Goal: Information Seeking & Learning: Learn about a topic

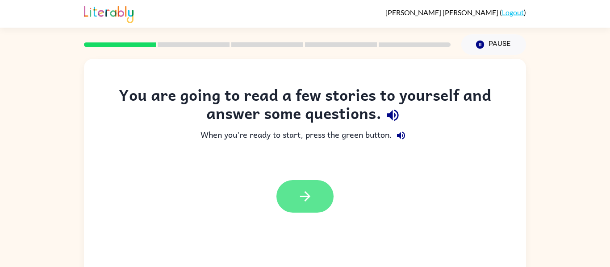
click at [319, 195] on button "button" at bounding box center [304, 196] width 57 height 33
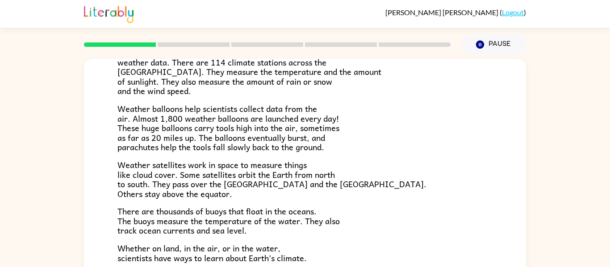
scroll to position [212, 0]
click at [372, 214] on p "There are thousands of buoys that float in the oceans. The buoys measure the te…" at bounding box center [304, 221] width 375 height 29
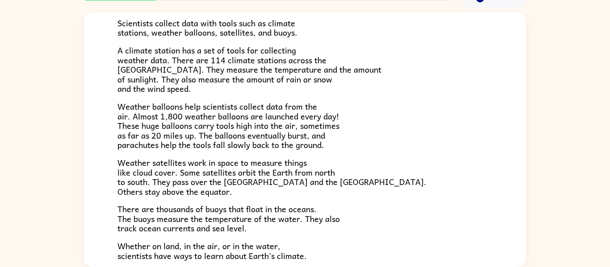
scroll to position [249, 0]
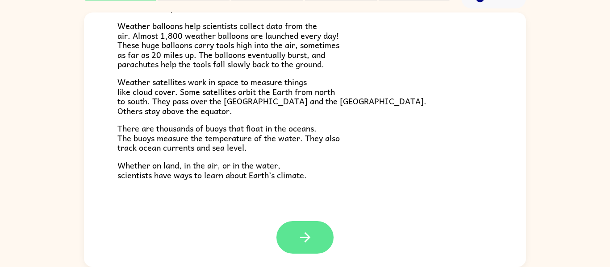
click at [308, 243] on icon "button" at bounding box center [305, 238] width 16 height 16
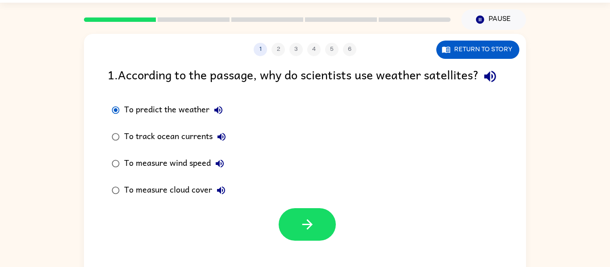
scroll to position [25, 0]
click at [282, 241] on div at bounding box center [306, 225] width 57 height 33
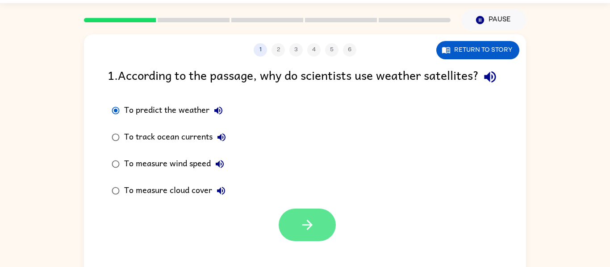
click at [299, 241] on button "button" at bounding box center [306, 225] width 57 height 33
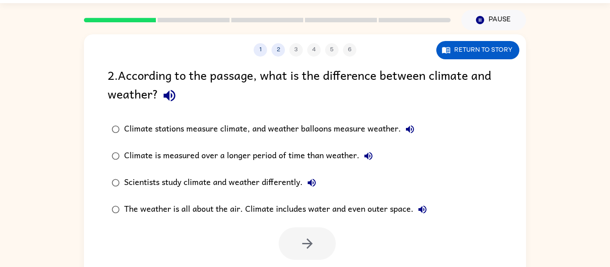
click at [357, 125] on div "Climate stations measure climate, and weather balloons measure weather." at bounding box center [271, 129] width 294 height 18
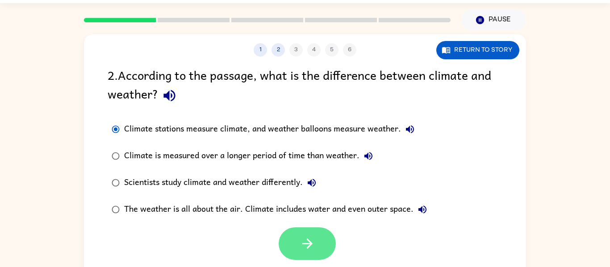
click at [291, 252] on button "button" at bounding box center [306, 244] width 57 height 33
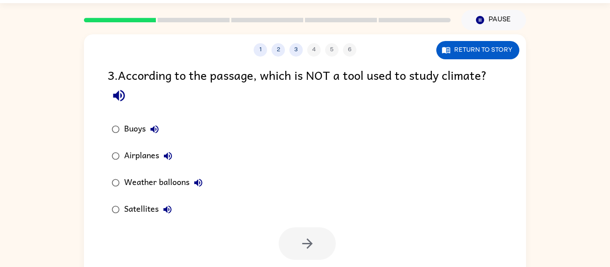
click at [135, 151] on div "Airplanes" at bounding box center [150, 156] width 53 height 18
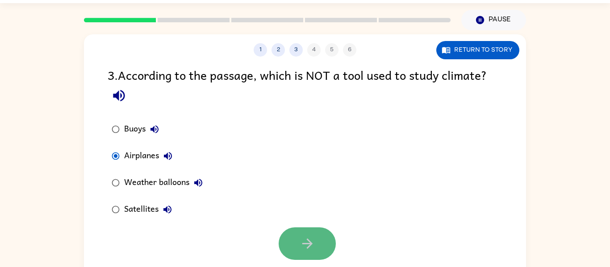
click at [294, 236] on button "button" at bounding box center [306, 244] width 57 height 33
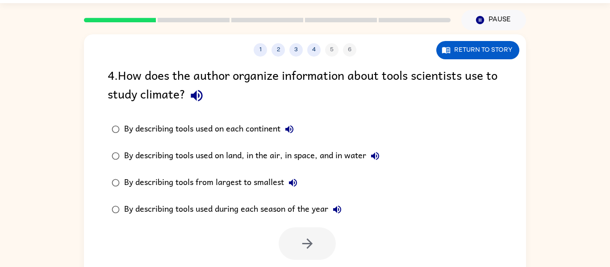
click at [186, 213] on div "By describing tools used during each season of the year" at bounding box center [235, 210] width 222 height 18
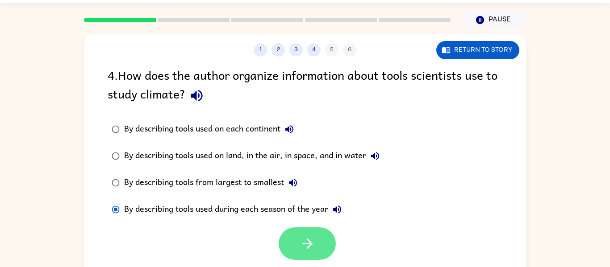
click at [310, 249] on icon "button" at bounding box center [307, 244] width 16 height 16
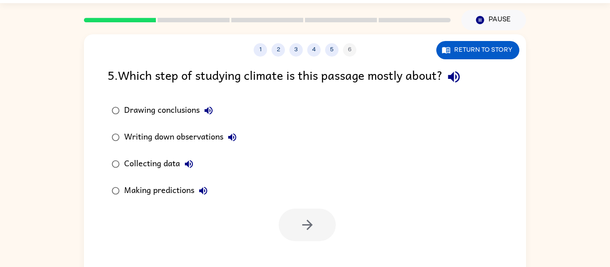
click at [191, 109] on div "Drawing conclusions" at bounding box center [170, 111] width 93 height 18
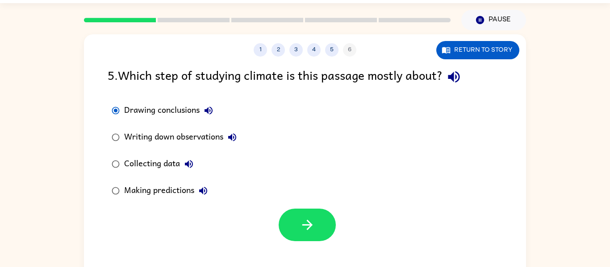
click at [189, 138] on div "Writing down observations" at bounding box center [182, 138] width 117 height 18
click at [152, 163] on div "Collecting data" at bounding box center [161, 164] width 74 height 18
click at [136, 193] on div "Making predictions" at bounding box center [168, 191] width 88 height 18
click at [143, 163] on div "Collecting data" at bounding box center [161, 164] width 74 height 18
click at [160, 189] on div "Making predictions" at bounding box center [168, 191] width 88 height 18
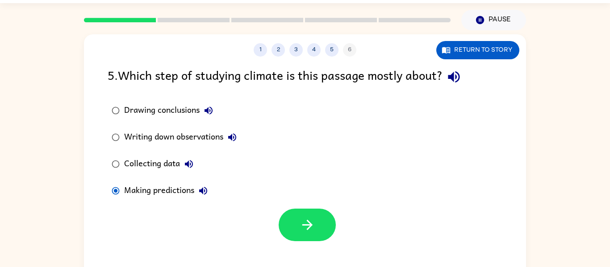
click at [158, 177] on label "Collecting data" at bounding box center [174, 164] width 143 height 27
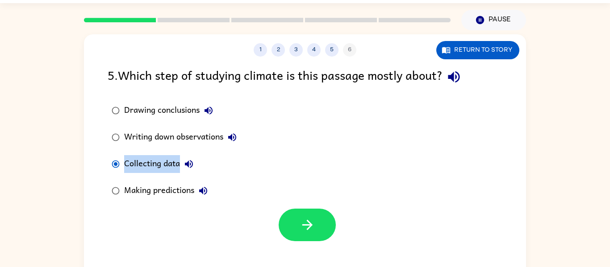
click at [158, 177] on label "Collecting data" at bounding box center [174, 164] width 143 height 27
click at [158, 178] on div "Drawing conclusions Writing down observations Collecting data Making predictions" at bounding box center [180, 150] width 145 height 107
click at [168, 236] on div at bounding box center [305, 222] width 442 height 37
click at [172, 144] on div "Writing down observations" at bounding box center [182, 138] width 117 height 18
click at [188, 209] on div at bounding box center [305, 222] width 442 height 37
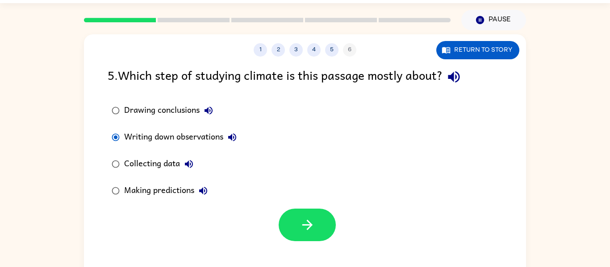
click at [188, 209] on div at bounding box center [305, 222] width 442 height 37
drag, startPoint x: 188, startPoint y: 209, endPoint x: 216, endPoint y: 276, distance: 72.8
click at [216, 267] on html "[PERSON_NAME] ( Logout ) Pause Pause 1 2 3 4 5 6 Return to story 5 . Which step…" at bounding box center [305, 132] width 610 height 314
click at [169, 170] on div "Collecting data" at bounding box center [161, 164] width 74 height 18
click at [313, 236] on button "button" at bounding box center [306, 225] width 57 height 33
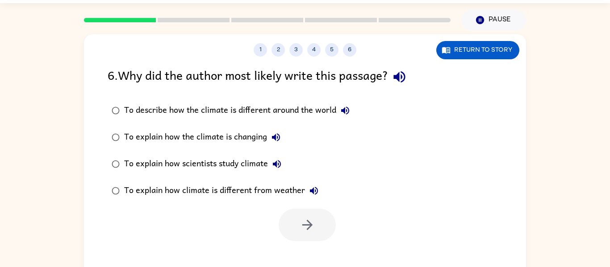
click at [313, 105] on div "To describe how the climate is different around the world" at bounding box center [239, 111] width 230 height 18
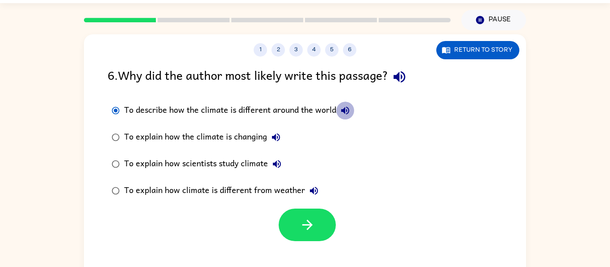
click at [346, 107] on icon "button" at bounding box center [345, 111] width 8 height 8
click at [278, 135] on icon "button" at bounding box center [276, 137] width 8 height 8
click at [276, 157] on button "To explain how scientists study climate" at bounding box center [277, 164] width 18 height 18
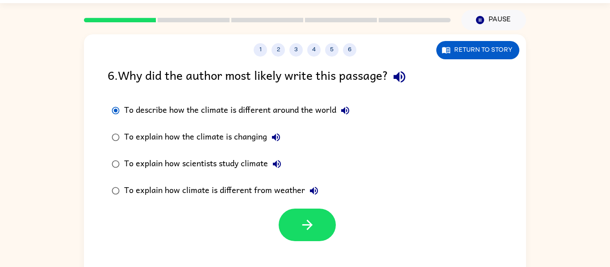
click at [313, 186] on icon "button" at bounding box center [313, 191] width 11 height 11
click at [320, 217] on button "button" at bounding box center [306, 225] width 57 height 33
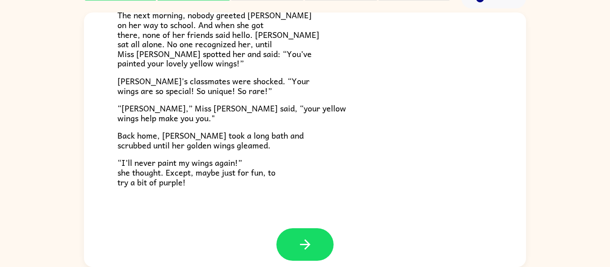
scroll to position [249, 0]
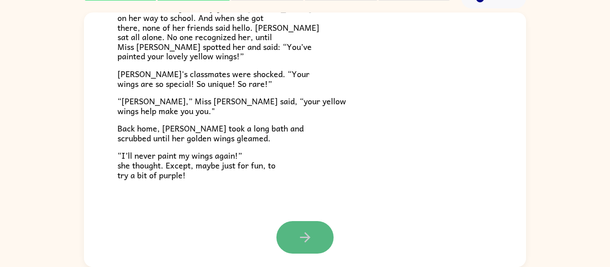
click at [286, 239] on button "button" at bounding box center [304, 237] width 57 height 33
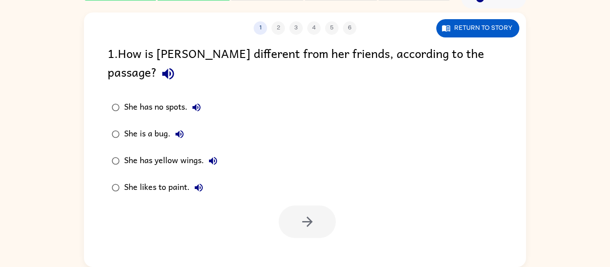
click at [182, 152] on div "She has yellow wings." at bounding box center [173, 161] width 98 height 18
click at [291, 206] on button "button" at bounding box center [306, 222] width 57 height 33
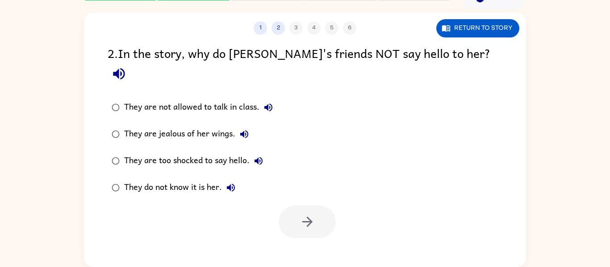
click at [182, 179] on div "They do not know it is her." at bounding box center [182, 188] width 116 height 18
click at [303, 206] on button "button" at bounding box center [306, 222] width 57 height 33
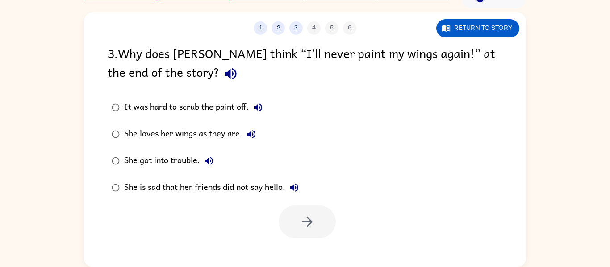
click at [235, 134] on div "She loves her wings as they are." at bounding box center [192, 134] width 136 height 18
click at [290, 208] on button "button" at bounding box center [306, 222] width 57 height 33
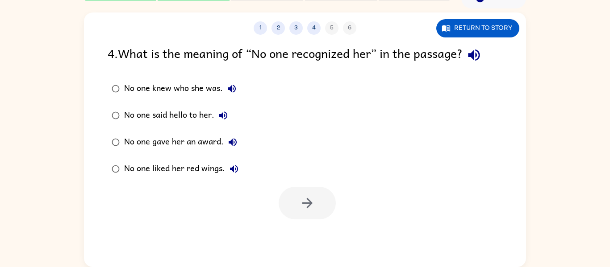
click at [194, 82] on div "No one knew who she was." at bounding box center [182, 89] width 116 height 18
click at [297, 202] on button "button" at bounding box center [306, 203] width 57 height 33
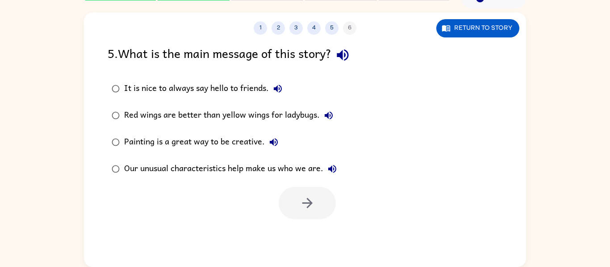
click at [297, 202] on div at bounding box center [306, 203] width 57 height 33
click at [275, 165] on div "Our unusual characteristics help make us who we are." at bounding box center [232, 169] width 217 height 18
click at [294, 189] on button "button" at bounding box center [306, 203] width 57 height 33
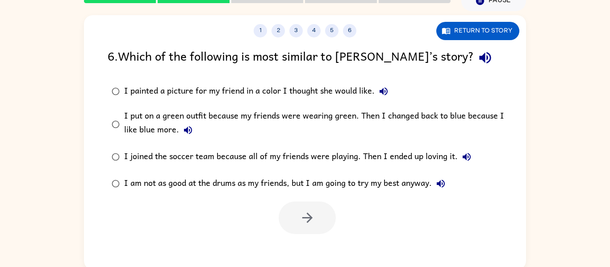
scroll to position [43, 0]
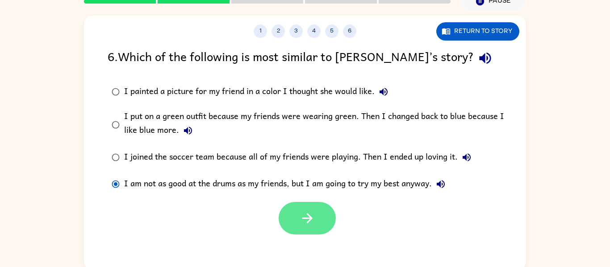
click at [290, 215] on button "button" at bounding box center [306, 218] width 57 height 33
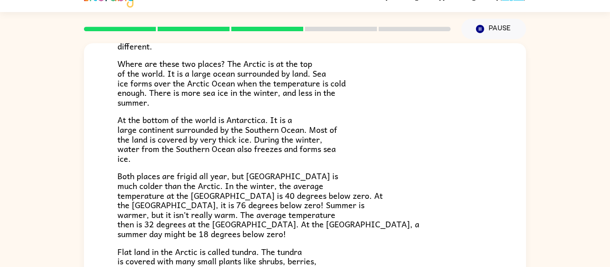
scroll to position [0, 0]
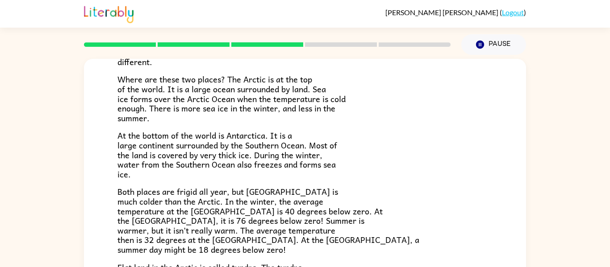
click at [526, 138] on div "The Arctic and [GEOGRAPHIC_DATA] Have you heard of the Arctic and [GEOGRAPHIC_D…" at bounding box center [305, 184] width 610 height 259
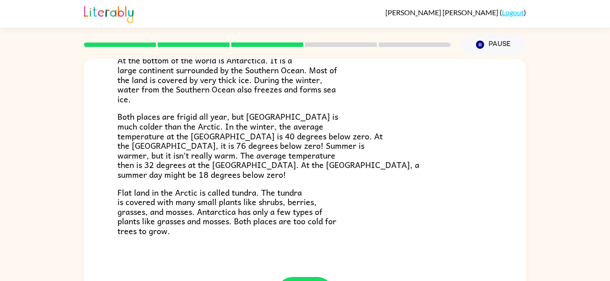
scroll to position [188, 0]
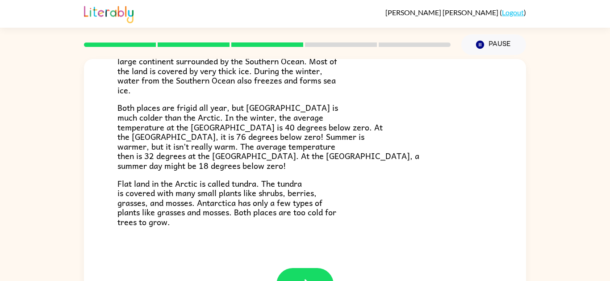
click at [306, 267] on button "button" at bounding box center [304, 284] width 57 height 33
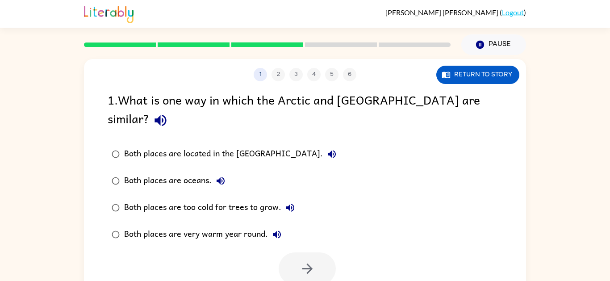
scroll to position [0, 0]
click at [306, 267] on div "1 2 3 4 5 6 Return to story 1 . What is one way in which the Arctic and [GEOGRA…" at bounding box center [305, 186] width 442 height 255
click at [236, 199] on div "Both places are too cold for trees to grow." at bounding box center [211, 208] width 175 height 18
click at [317, 256] on button "button" at bounding box center [306, 268] width 57 height 33
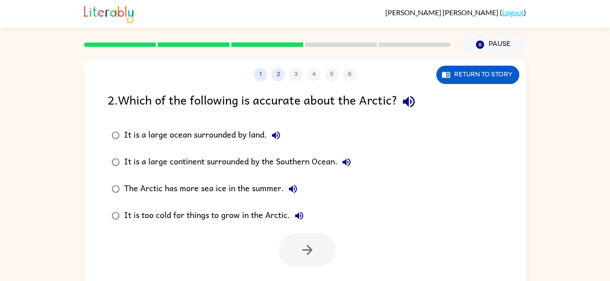
click at [234, 228] on label "It is too cold for things to grow in the Arctic." at bounding box center [231, 215] width 257 height 27
click at [310, 253] on icon "button" at bounding box center [307, 250] width 16 height 16
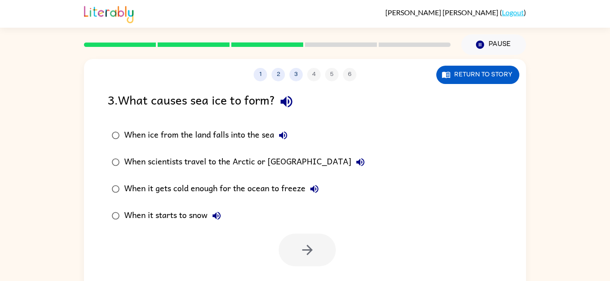
click at [293, 246] on div at bounding box center [306, 249] width 57 height 33
click at [294, 199] on label "When it gets cold enough for the ocean to freeze" at bounding box center [238, 188] width 271 height 27
click at [310, 263] on button "button" at bounding box center [306, 249] width 57 height 33
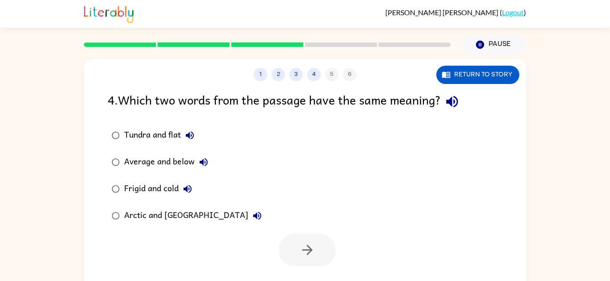
click at [186, 219] on div "Arctic and [GEOGRAPHIC_DATA]" at bounding box center [195, 216] width 142 height 18
click at [294, 249] on button "button" at bounding box center [306, 249] width 57 height 33
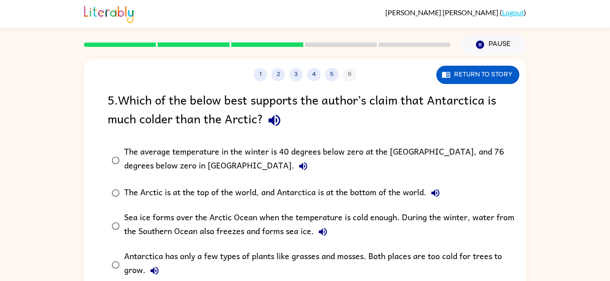
scroll to position [7, 0]
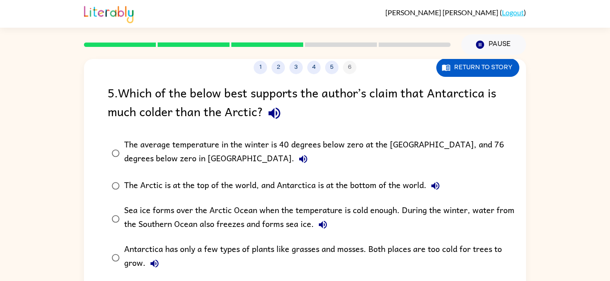
click at [166, 199] on label "Sea ice forms over the Arctic Ocean when the temperature is cold enough. During…" at bounding box center [311, 218] width 416 height 39
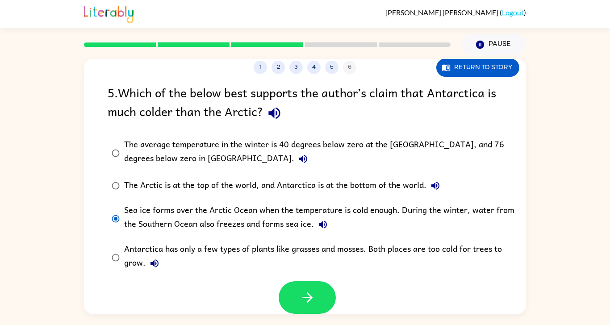
scroll to position [44, 0]
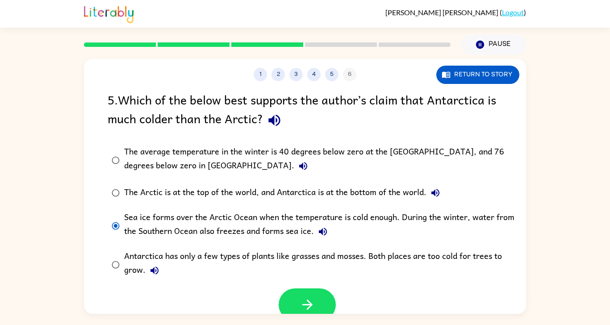
click at [294, 267] on button "button" at bounding box center [306, 304] width 57 height 33
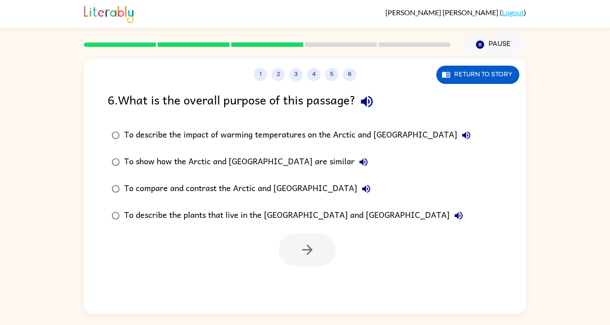
click at [246, 207] on div "To describe the plants that live in the [GEOGRAPHIC_DATA] and [GEOGRAPHIC_DATA]" at bounding box center [295, 216] width 343 height 18
click at [290, 180] on div "To compare and contrast the Arctic and [GEOGRAPHIC_DATA]" at bounding box center [249, 189] width 251 height 18
click at [294, 248] on button "button" at bounding box center [306, 249] width 57 height 33
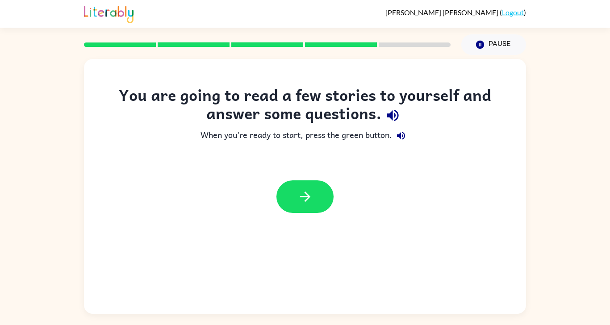
click at [301, 189] on icon "button" at bounding box center [305, 197] width 16 height 16
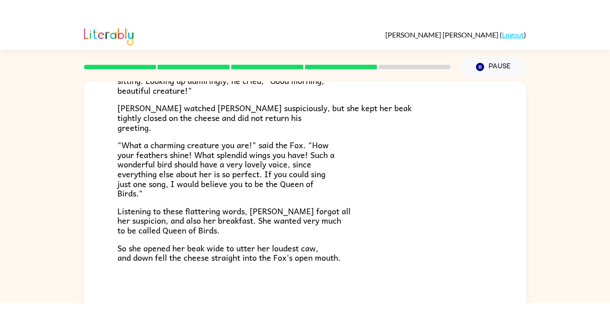
scroll to position [175, 0]
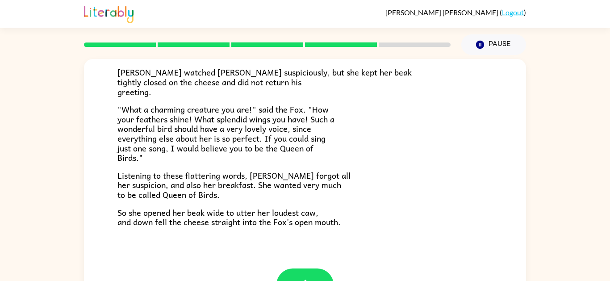
click at [388, 246] on div "The Fox and the Crow One bright morning as [PERSON_NAME] was following his shar…" at bounding box center [305, 76] width 442 height 384
click at [394, 259] on div "The Fox and the Crow One bright morning as [PERSON_NAME] was following his shar…" at bounding box center [305, 76] width 442 height 384
click at [393, 267] on div "The Fox and the Crow One bright morning as [PERSON_NAME] was following his shar…" at bounding box center [305, 76] width 442 height 384
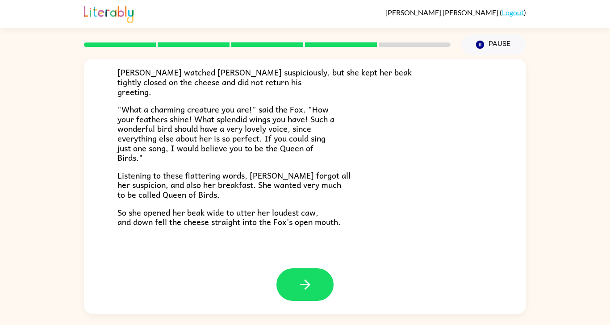
scroll to position [149, 0]
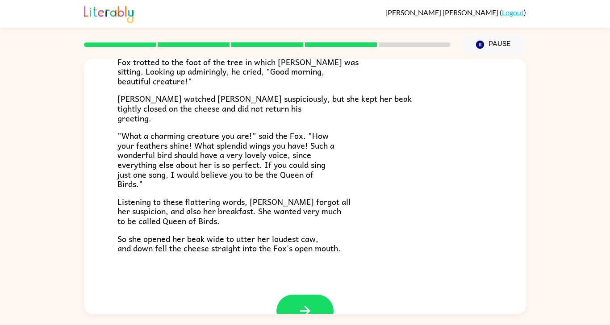
click at [313, 267] on button "button" at bounding box center [304, 310] width 57 height 33
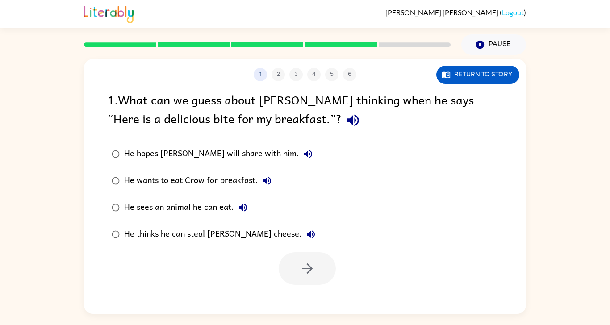
scroll to position [0, 0]
click at [241, 238] on div "He thinks he can steal [PERSON_NAME] cheese." at bounding box center [221, 234] width 195 height 18
click at [327, 267] on button "button" at bounding box center [306, 268] width 57 height 33
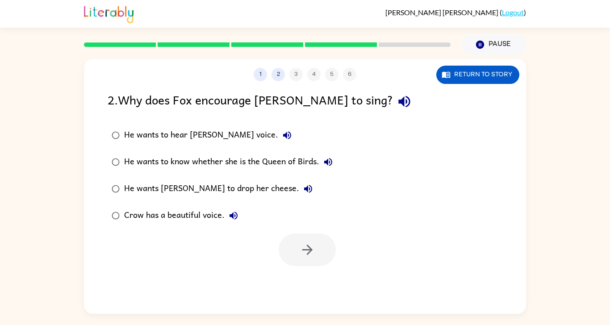
click at [215, 191] on div "He wants [PERSON_NAME] to drop her cheese." at bounding box center [220, 189] width 193 height 18
click at [294, 250] on button "button" at bounding box center [306, 249] width 57 height 33
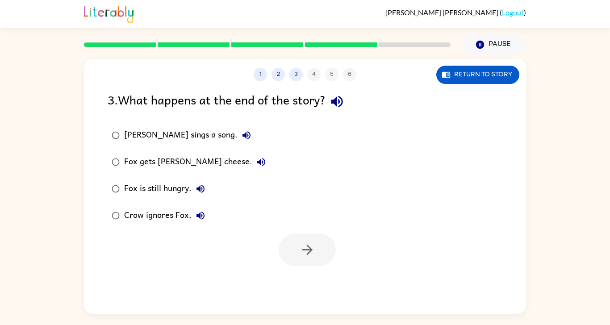
click at [196, 164] on div "Fox gets [PERSON_NAME] cheese." at bounding box center [197, 162] width 146 height 18
click at [299, 257] on button "button" at bounding box center [306, 249] width 57 height 33
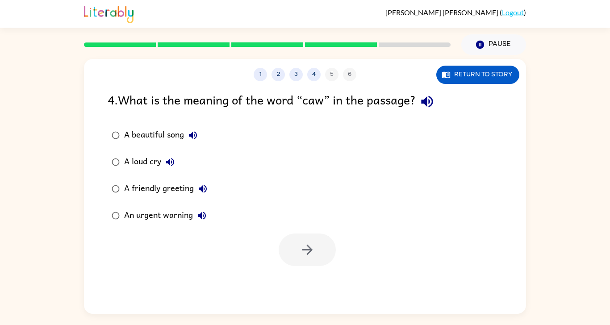
click at [182, 216] on div "An urgent warning" at bounding box center [167, 216] width 87 height 18
click at [293, 249] on button "button" at bounding box center [306, 249] width 57 height 33
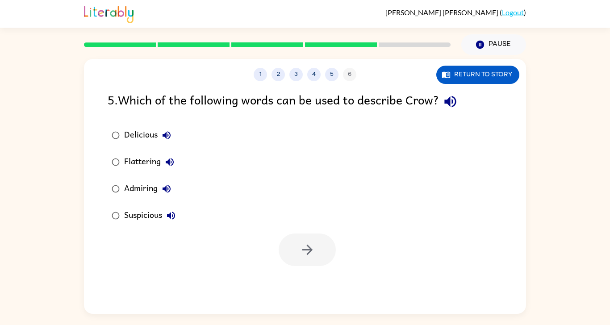
click at [135, 179] on label "Admiring" at bounding box center [144, 188] width 82 height 27
click at [145, 177] on label "Admiring" at bounding box center [144, 188] width 82 height 27
click at [177, 159] on button "Flattering" at bounding box center [170, 162] width 18 height 18
click at [304, 242] on icon "button" at bounding box center [307, 250] width 16 height 16
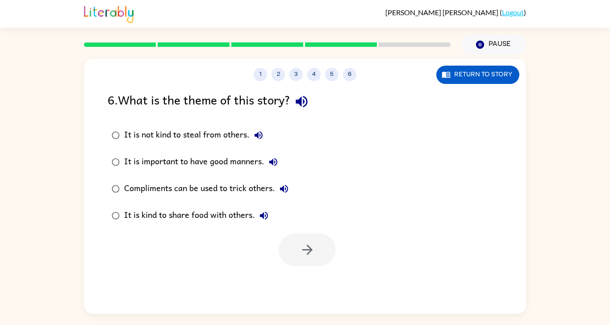
click at [236, 132] on div "It is not kind to steal from others." at bounding box center [195, 135] width 143 height 18
click at [321, 242] on button "button" at bounding box center [306, 249] width 57 height 33
